Goal: Information Seeking & Learning: Find specific fact

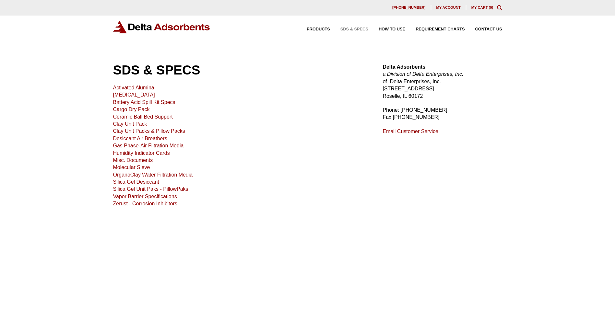
click at [500, 6] on icon "Toggle Modal Content" at bounding box center [499, 7] width 5 height 5
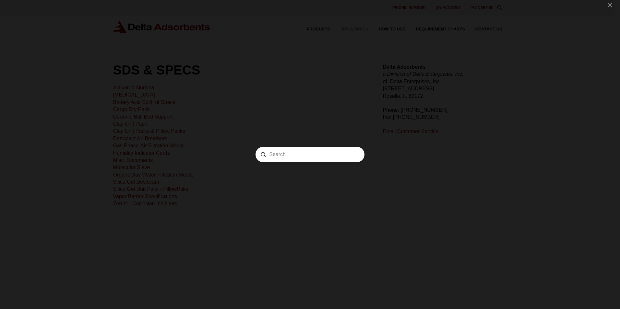
click at [312, 156] on input "Search" at bounding box center [310, 154] width 82 height 7
type input "SYNTHETIC"
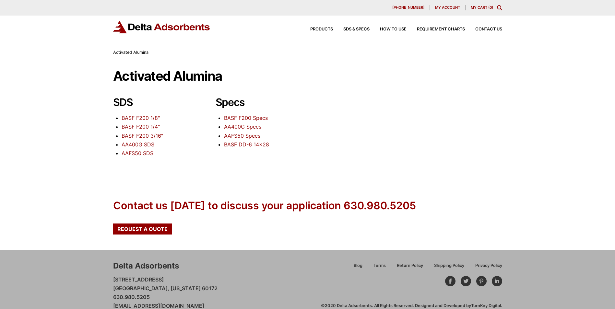
drag, startPoint x: 131, startPoint y: 118, endPoint x: 99, endPoint y: 120, distance: 31.9
click at [99, 120] on div "Our website has detected that you are using an outdated browser that will preve…" at bounding box center [307, 160] width 615 height 321
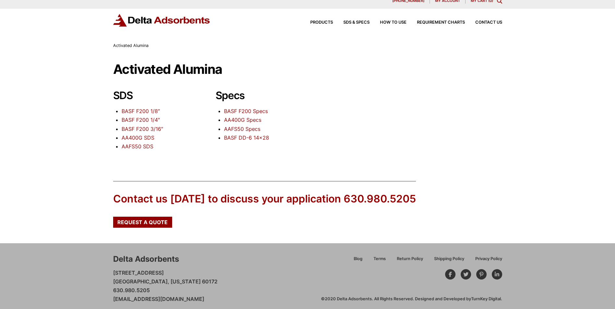
scroll to position [12, 0]
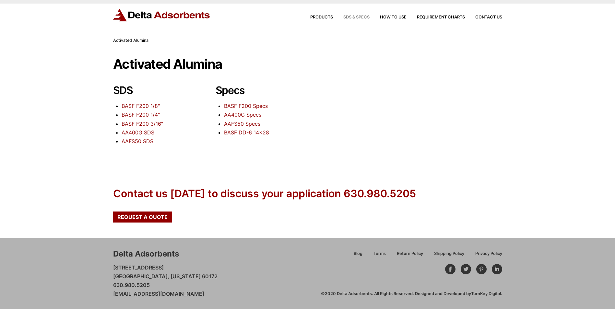
click at [347, 18] on span "SDS & SPECS" at bounding box center [356, 17] width 26 height 4
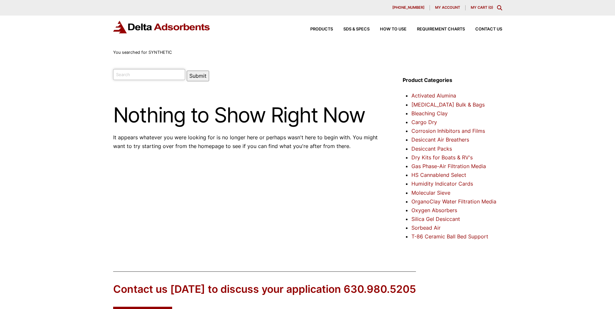
click at [132, 72] on input "search" at bounding box center [149, 74] width 72 height 11
type input "MSORB"
click at [187, 71] on button "Submit" at bounding box center [198, 76] width 22 height 11
click at [187, 73] on button "Submit" at bounding box center [198, 76] width 22 height 11
